Goal: Task Accomplishment & Management: Use online tool/utility

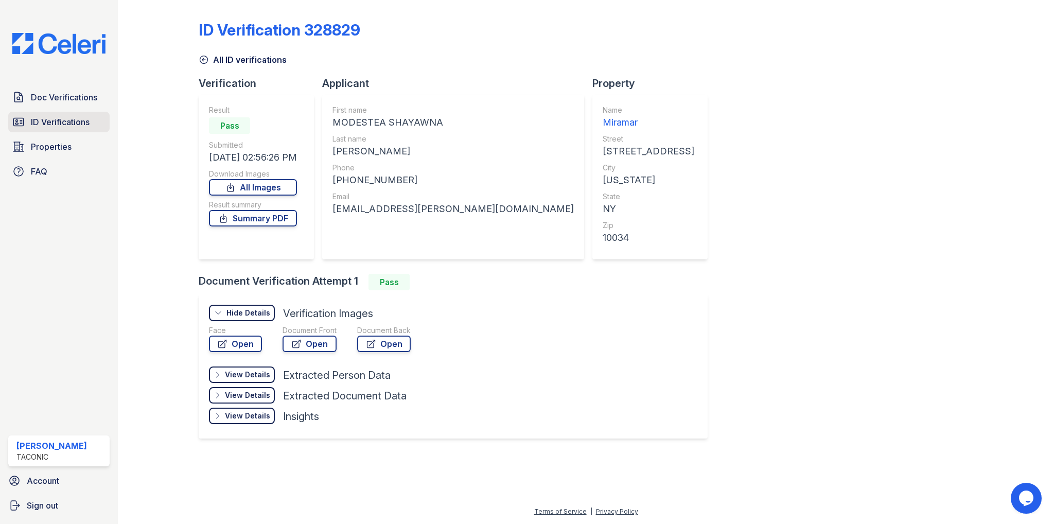
click at [45, 121] on span "ID Verifications" at bounding box center [60, 122] width 59 height 12
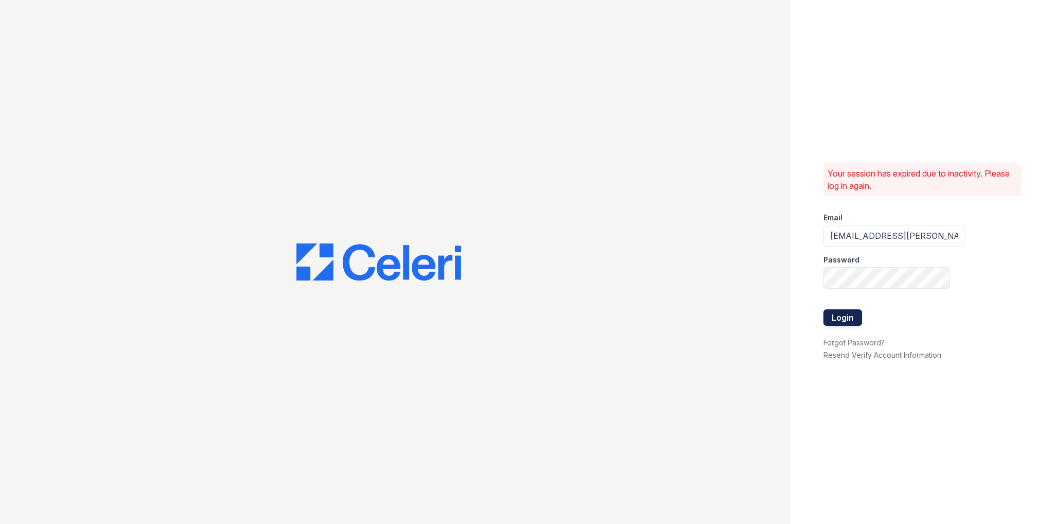
click at [851, 320] on button "Login" at bounding box center [843, 317] width 39 height 16
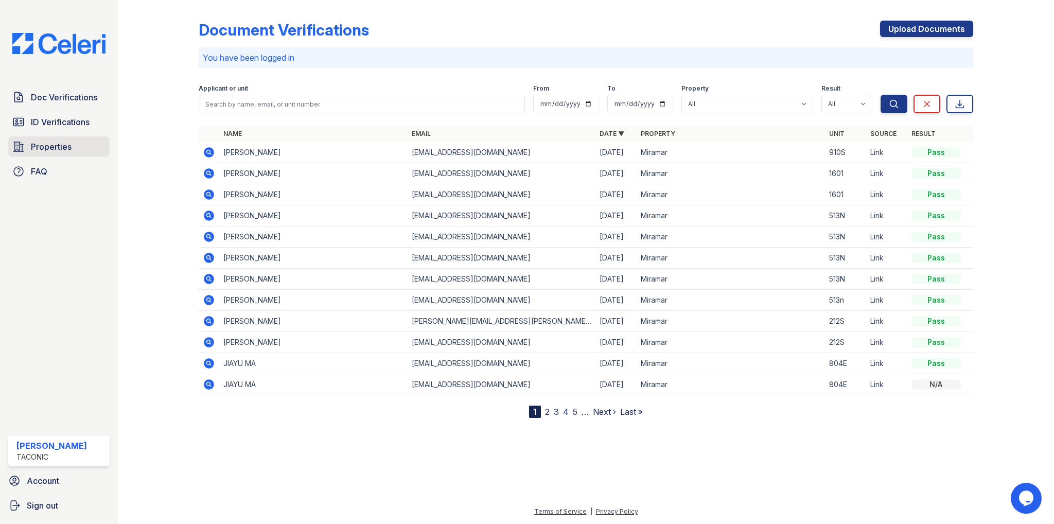
click at [43, 144] on span "Properties" at bounding box center [51, 147] width 41 height 12
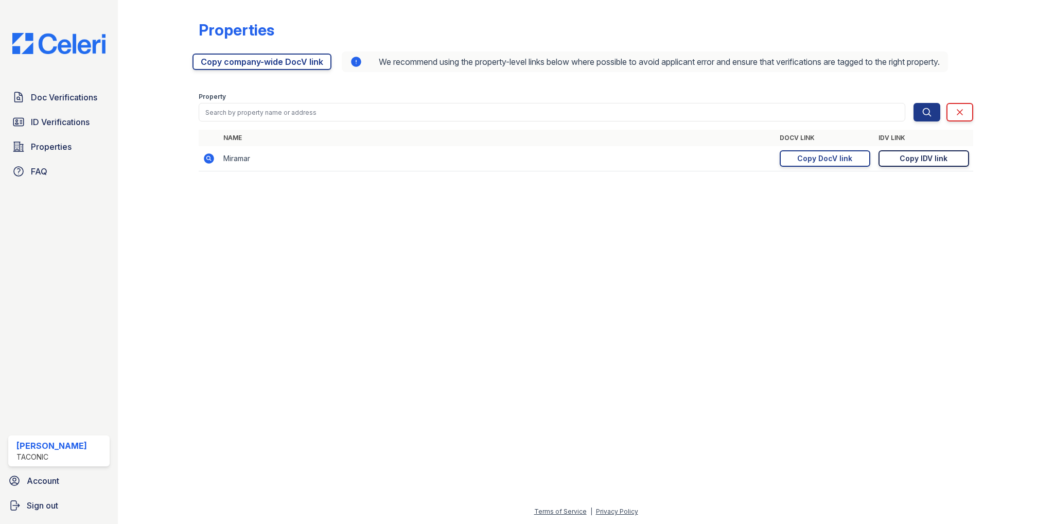
click at [914, 164] on div "Copy IDV link" at bounding box center [924, 158] width 48 height 10
